Goal: Information Seeking & Learning: Find specific fact

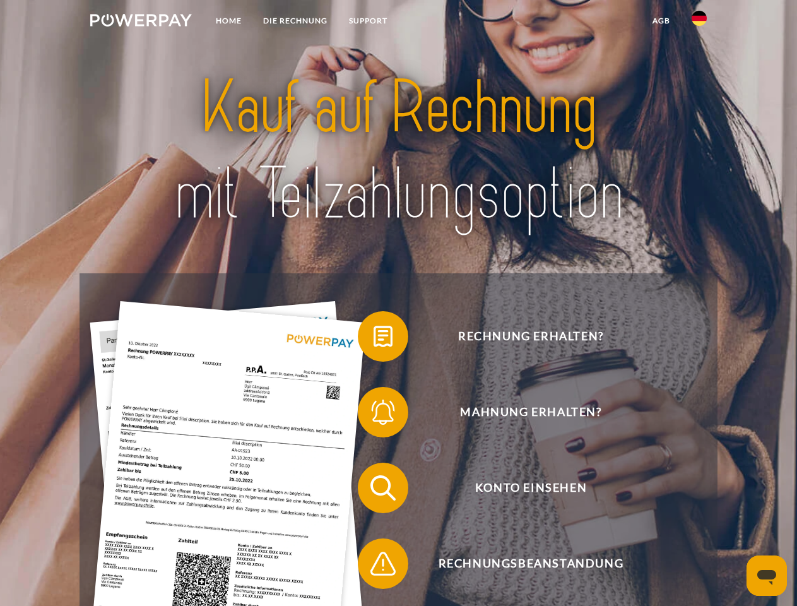
click at [141, 22] on img at bounding box center [141, 20] width 102 height 13
click at [699, 22] on img at bounding box center [699, 18] width 15 height 15
click at [661, 21] on link "agb" at bounding box center [661, 20] width 39 height 23
click at [374, 339] on span at bounding box center [364, 336] width 63 height 63
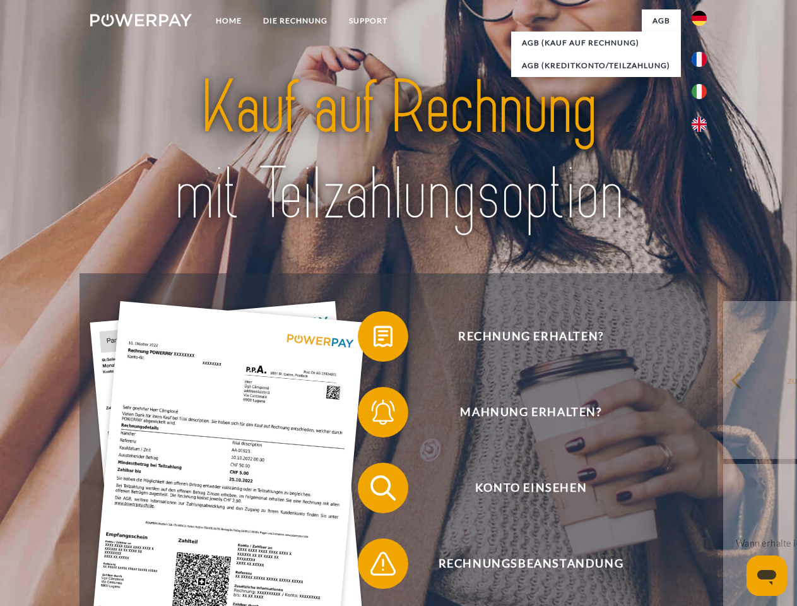
click at [374, 415] on span at bounding box center [364, 412] width 63 height 63
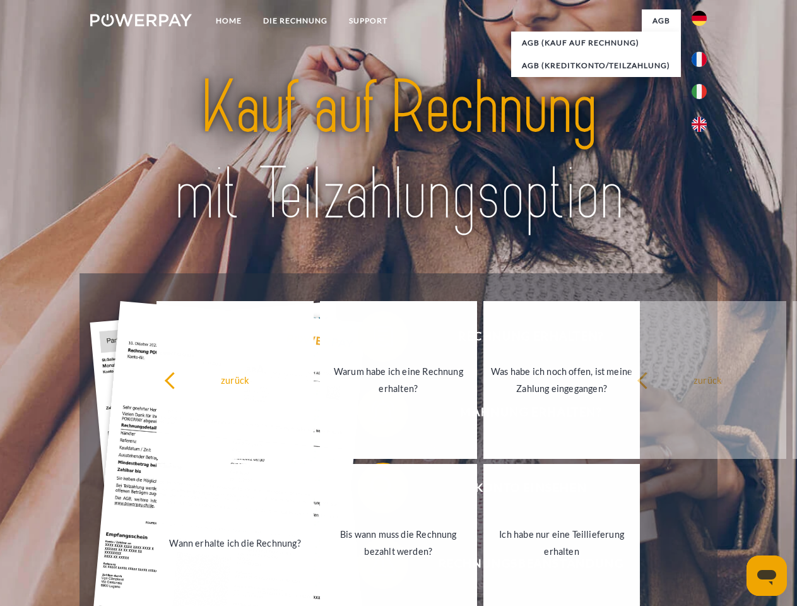
click at [374, 491] on link "Bis wann muss die Rechnung bezahlt werden?" at bounding box center [398, 543] width 157 height 158
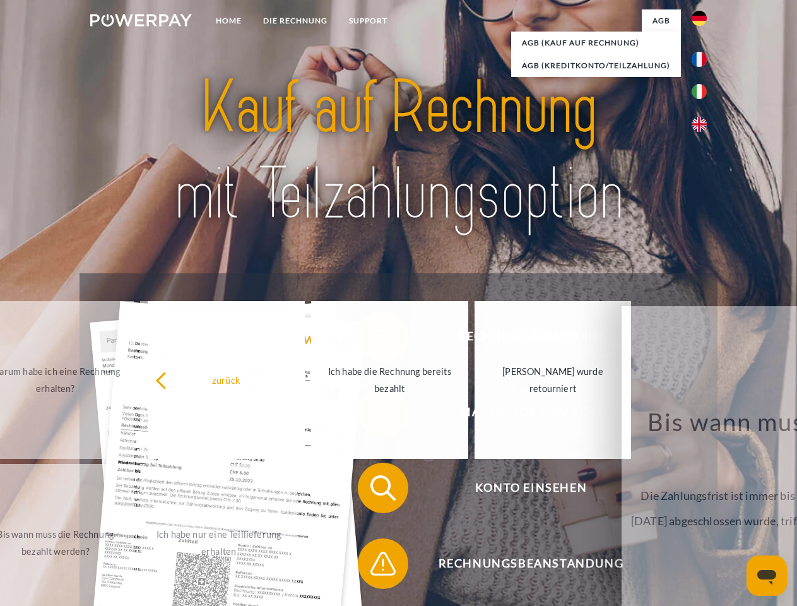
click at [374, 566] on span at bounding box center [364, 563] width 63 height 63
click at [767, 576] on icon "Messaging-Fenster öffnen" at bounding box center [767, 577] width 19 height 15
